Goal: Task Accomplishment & Management: Use online tool/utility

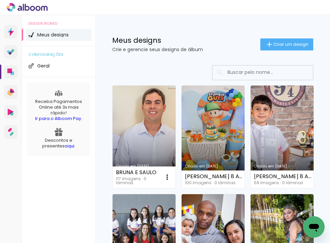
click at [147, 132] on link "Criado em [DATE]" at bounding box center [144, 137] width 63 height 103
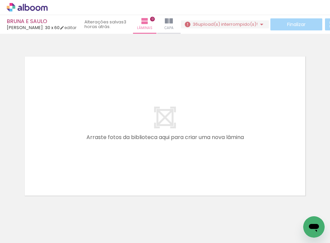
click at [246, 22] on span "upload(s) interrompido(s)!" at bounding box center [228, 24] width 60 height 6
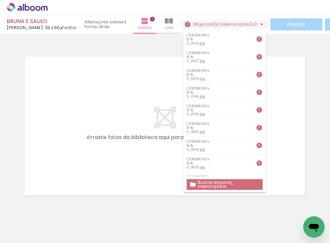
click at [0, 0] on slot "Buscar arquivos interrompidos" at bounding box center [0, 0] width 0 height 0
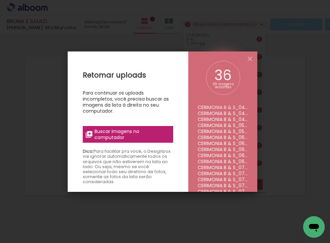
click at [126, 131] on span "Buscar imagens no computador" at bounding box center [131, 135] width 75 height 12
click at [0, 0] on input "file" at bounding box center [0, 0] width 0 height 0
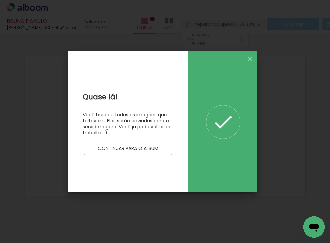
click at [0, 0] on slot "Continuar para o álbum" at bounding box center [0, 0] width 0 height 0
